Goal: Information Seeking & Learning: Learn about a topic

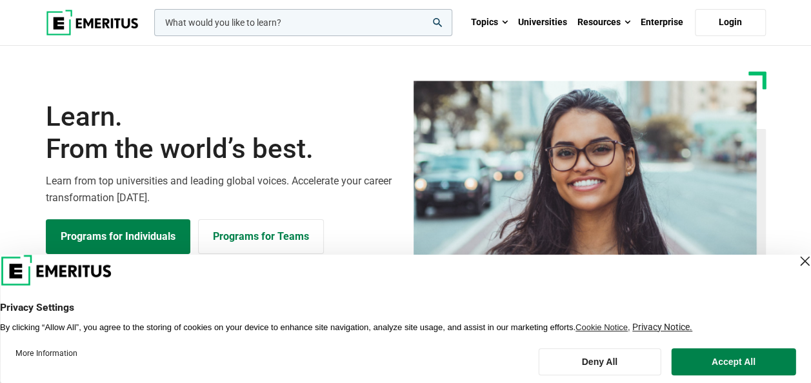
drag, startPoint x: 599, startPoint y: 359, endPoint x: 470, endPoint y: 353, distance: 129.8
click at [479, 355] on footer "More Information Deny All Accept All" at bounding box center [405, 362] width 811 height 43
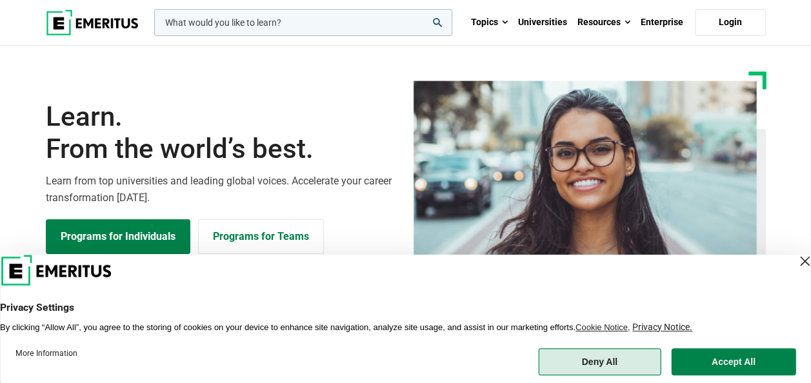
click at [602, 365] on button "Deny All" at bounding box center [599, 361] width 123 height 27
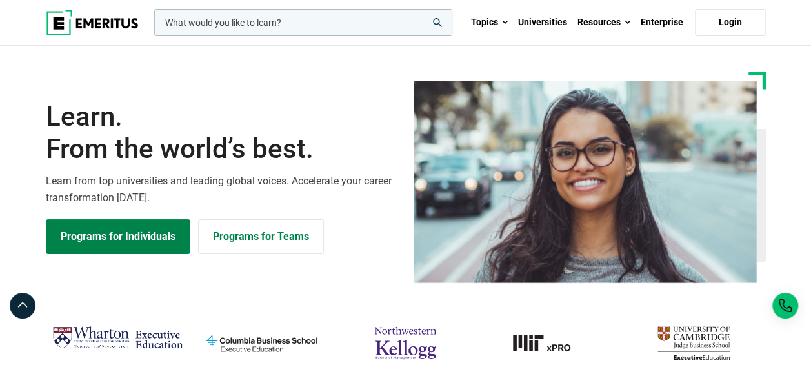
click at [404, 343] on img "northwestern-kellogg" at bounding box center [405, 343] width 131 height 43
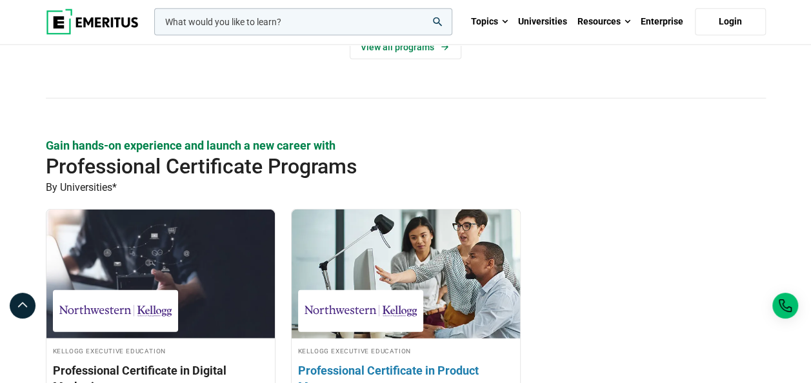
scroll to position [1548, 0]
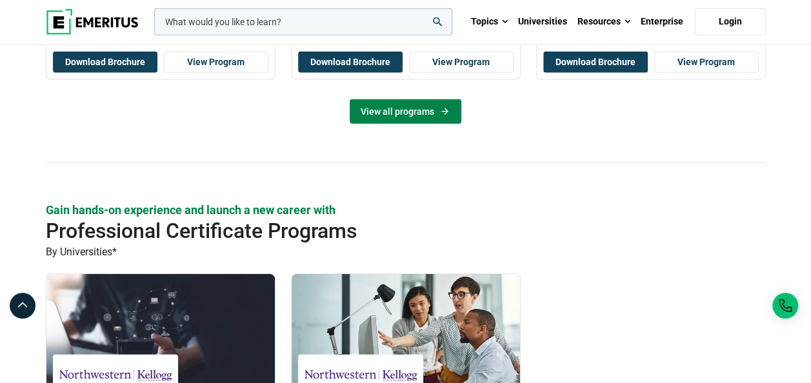
click at [430, 117] on link "View all programs" at bounding box center [406, 111] width 112 height 25
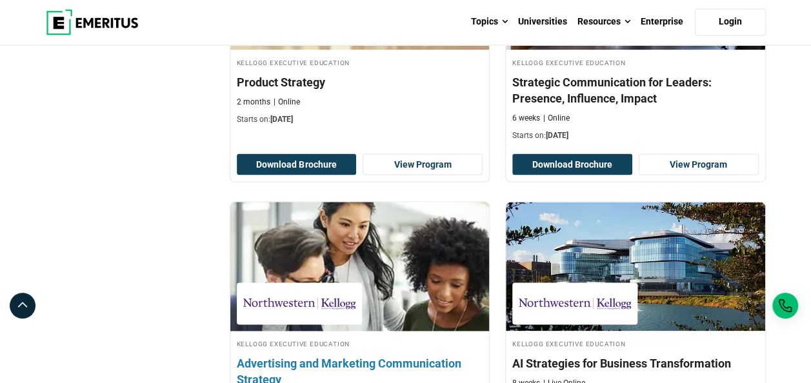
scroll to position [968, 0]
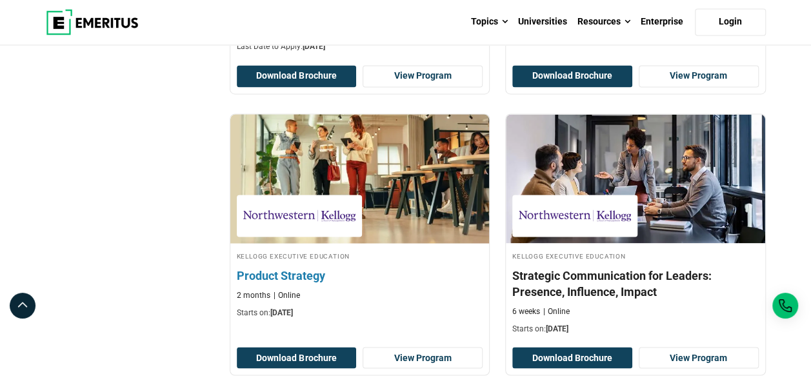
click at [417, 159] on img at bounding box center [359, 179] width 285 height 142
